Goal: Navigation & Orientation: Find specific page/section

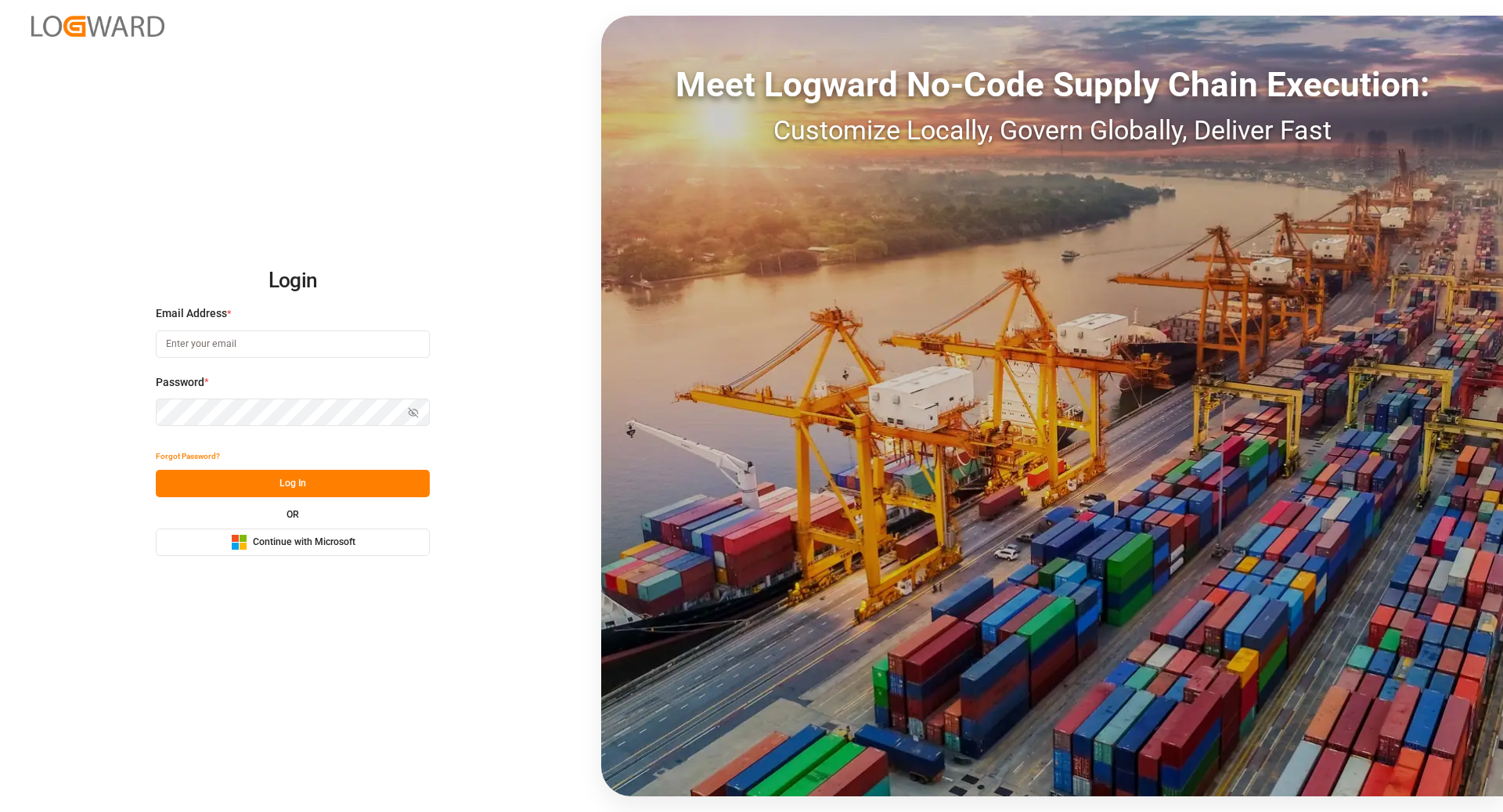
click at [329, 545] on span "Continue with Microsoft" at bounding box center [304, 542] width 103 height 14
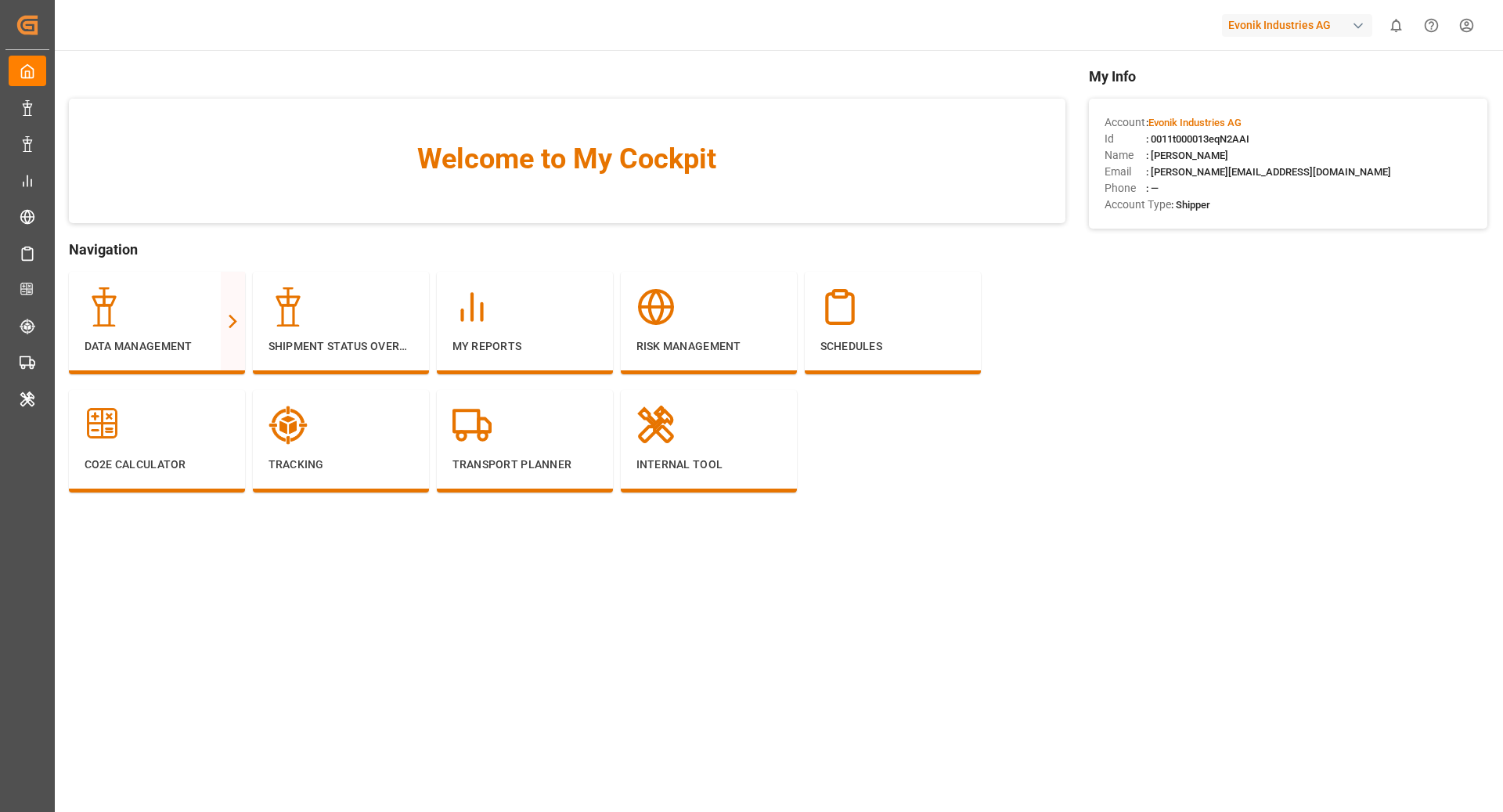
click at [1293, 22] on div "Evonik Industries AG" at bounding box center [1297, 25] width 150 height 23
type input "compo"
click at [1270, 115] on div "[PERSON_NAME] Expert" at bounding box center [1301, 104] width 267 height 32
